Goal: Task Accomplishment & Management: Use online tool/utility

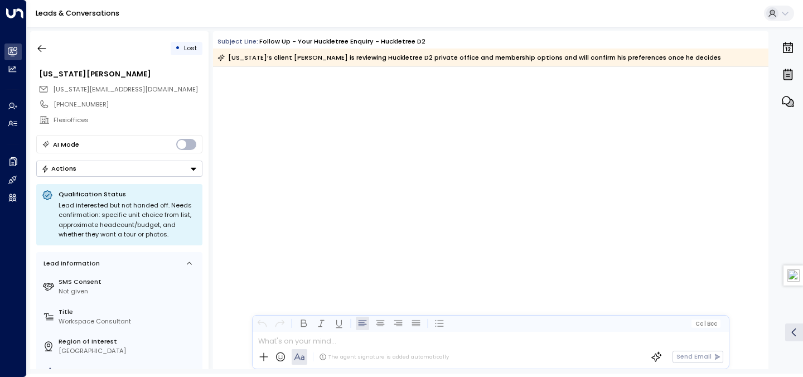
scroll to position [1404, 0]
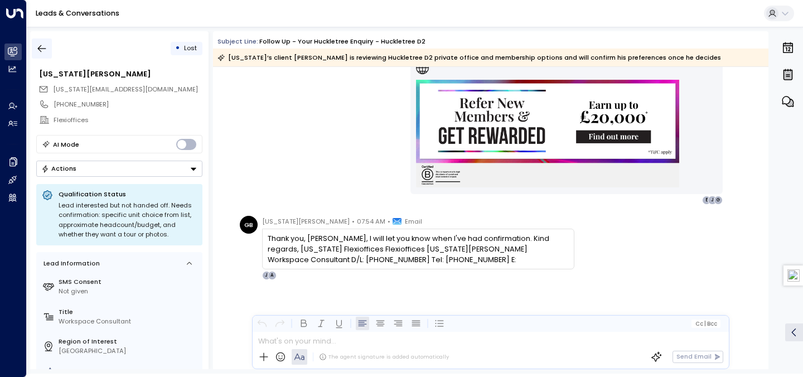
click at [46, 49] on icon "button" at bounding box center [41, 48] width 11 height 11
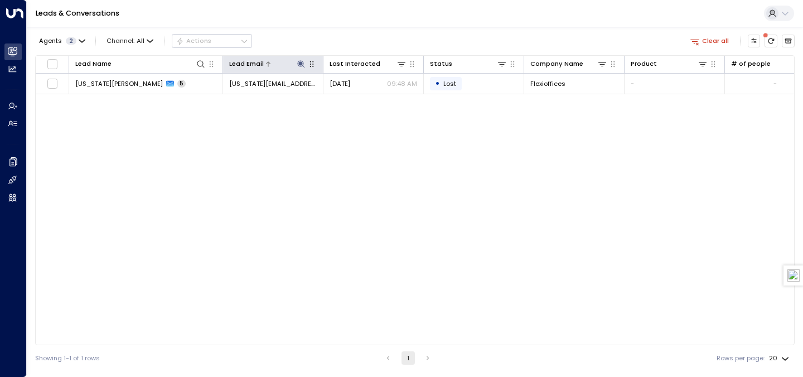
click at [302, 63] on icon at bounding box center [300, 63] width 7 height 7
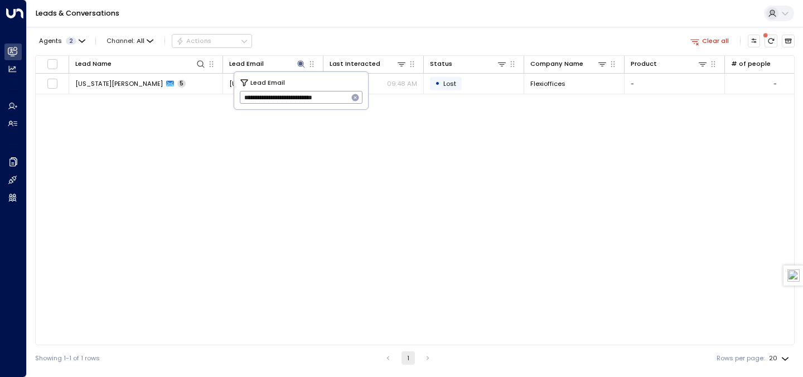
click at [355, 95] on icon "button" at bounding box center [355, 97] width 7 height 7
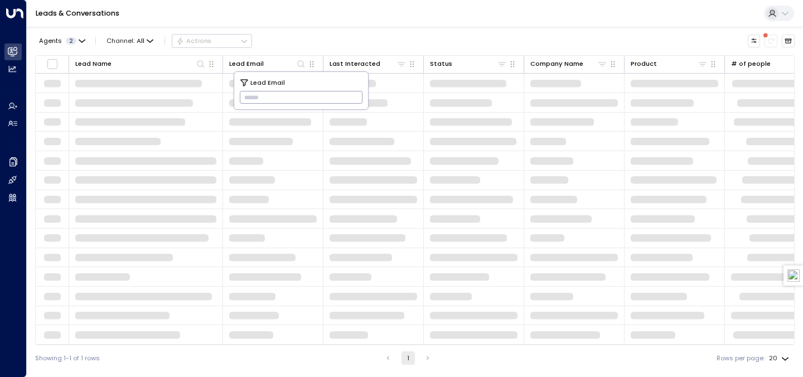
click at [319, 95] on input "text" at bounding box center [301, 98] width 123 height 18
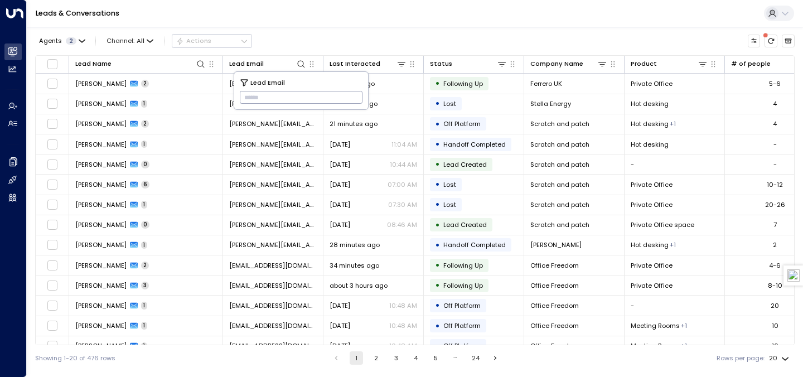
paste input "**********"
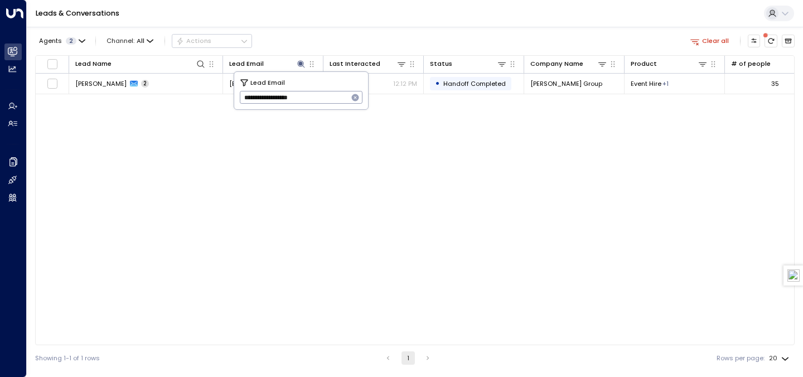
type input "**********"
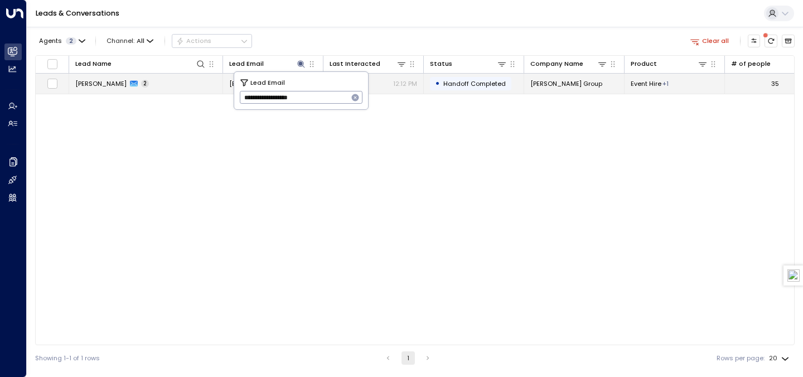
click at [164, 85] on td "[PERSON_NAME] 2" at bounding box center [146, 84] width 154 height 20
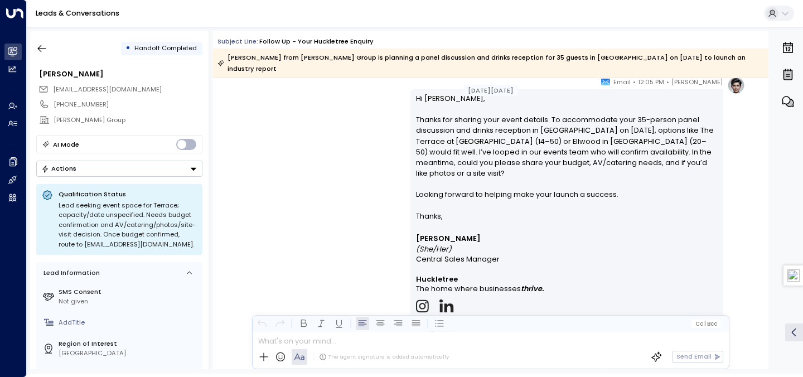
scroll to position [647, 0]
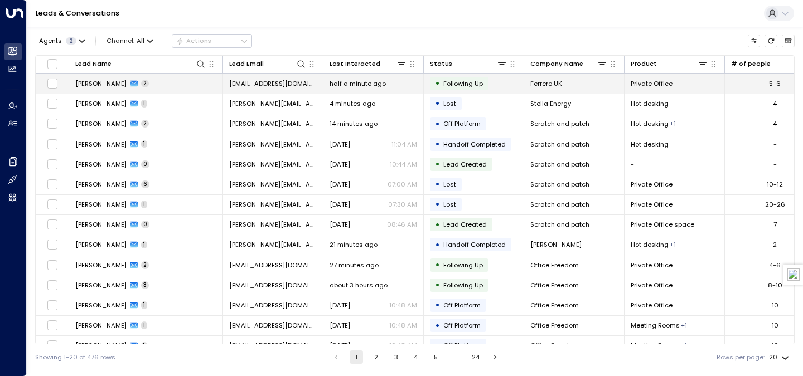
click at [376, 90] on td "half a minute ago" at bounding box center [373, 84] width 100 height 20
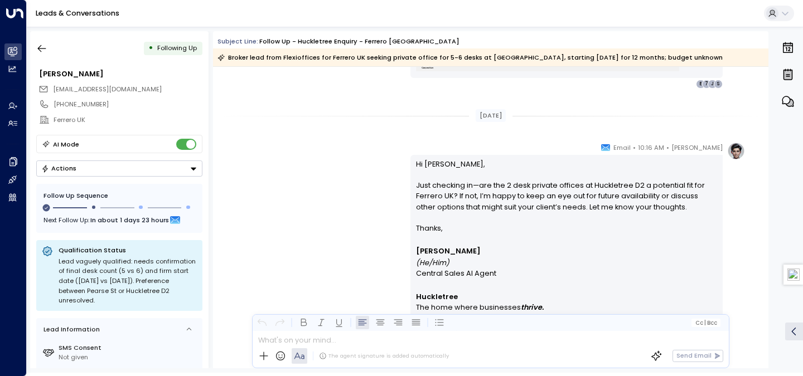
scroll to position [1409, 0]
